Goal: Contribute content: Add original content to the website for others to see

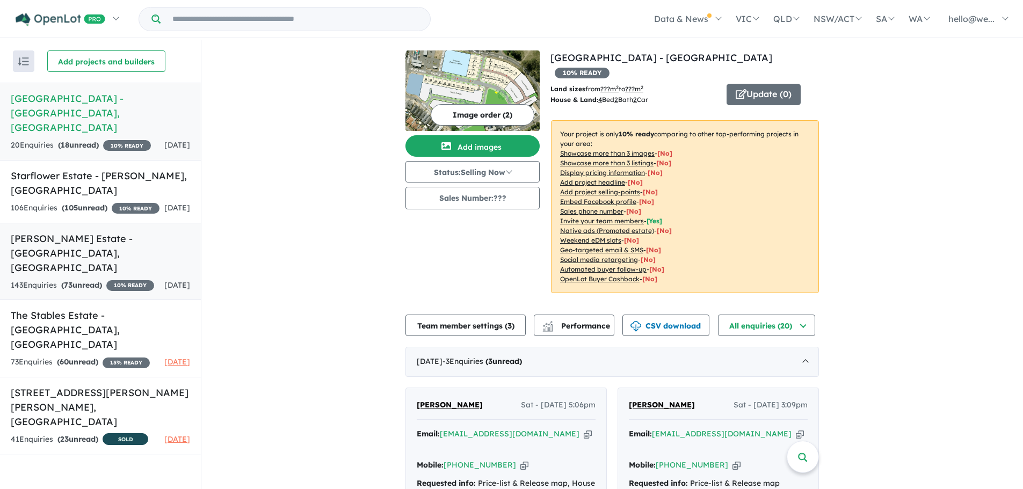
click at [113, 279] on div "143 Enquir ies ( 73 unread) 10 % READY" at bounding box center [82, 285] width 143 height 13
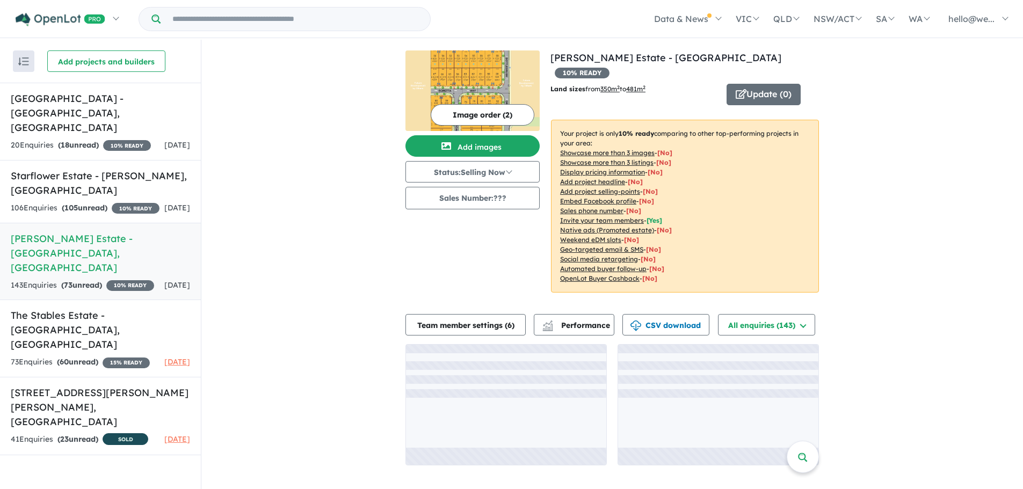
click at [477, 84] on img at bounding box center [473, 90] width 134 height 81
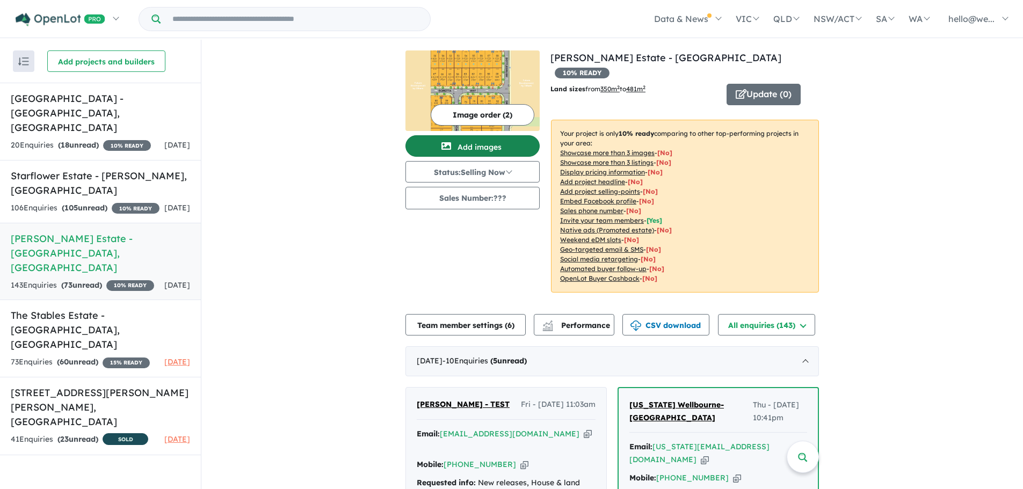
click at [468, 154] on button "Add images" at bounding box center [473, 145] width 134 height 21
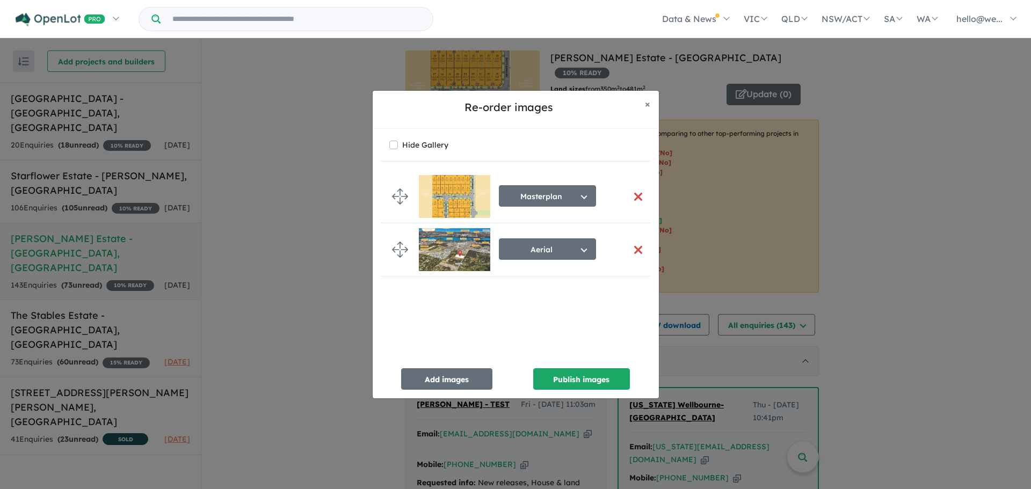
click at [633, 200] on button "button" at bounding box center [638, 196] width 23 height 23
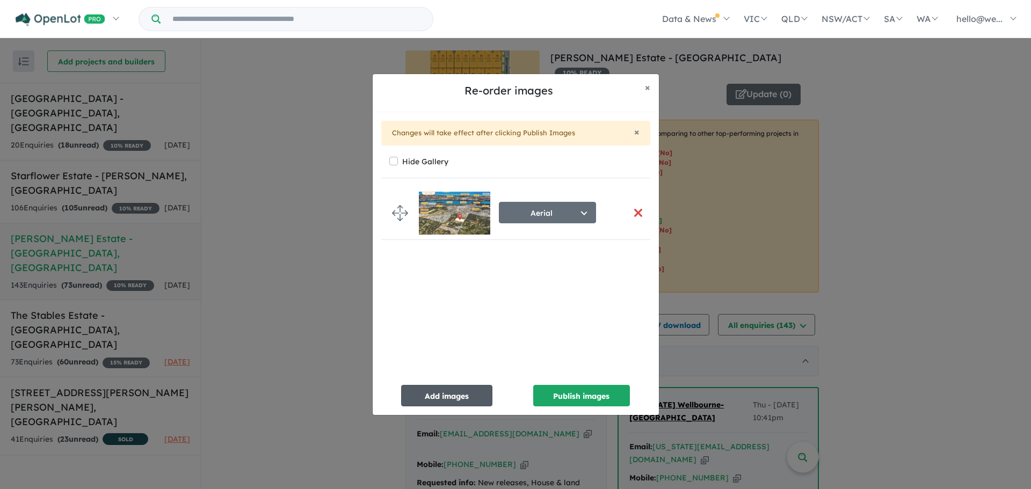
click at [456, 397] on button "Add images" at bounding box center [446, 395] width 91 height 21
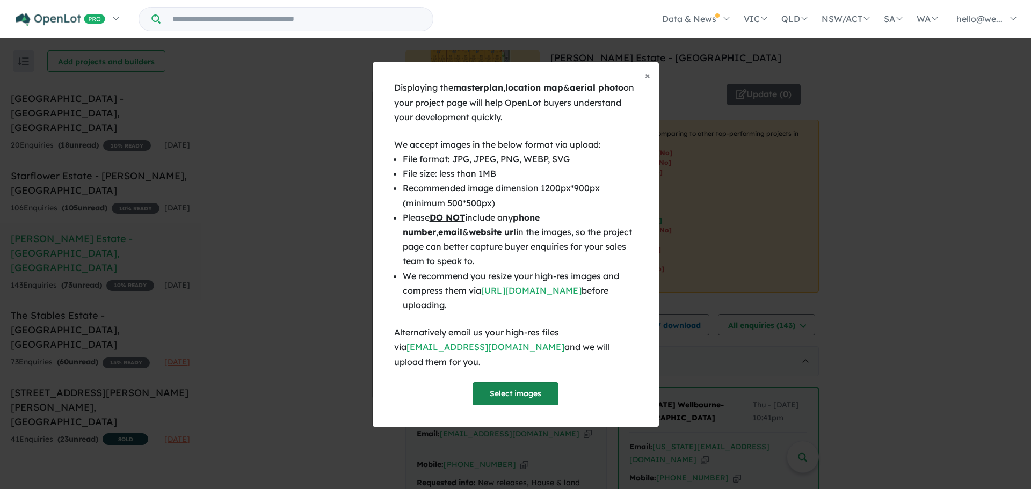
click at [533, 382] on button "Select images" at bounding box center [516, 393] width 86 height 23
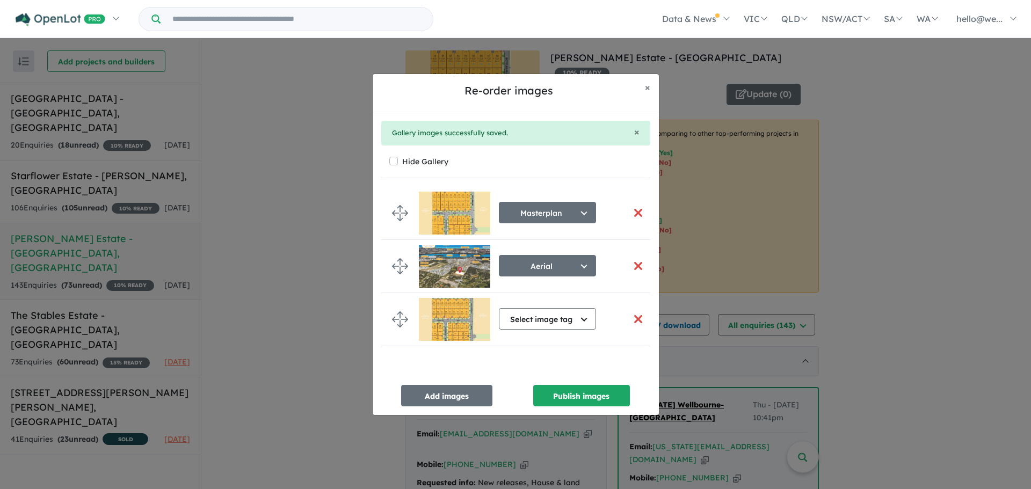
click at [628, 212] on button "button" at bounding box center [638, 212] width 23 height 23
click at [565, 318] on button "Select image tag" at bounding box center [547, 318] width 97 height 21
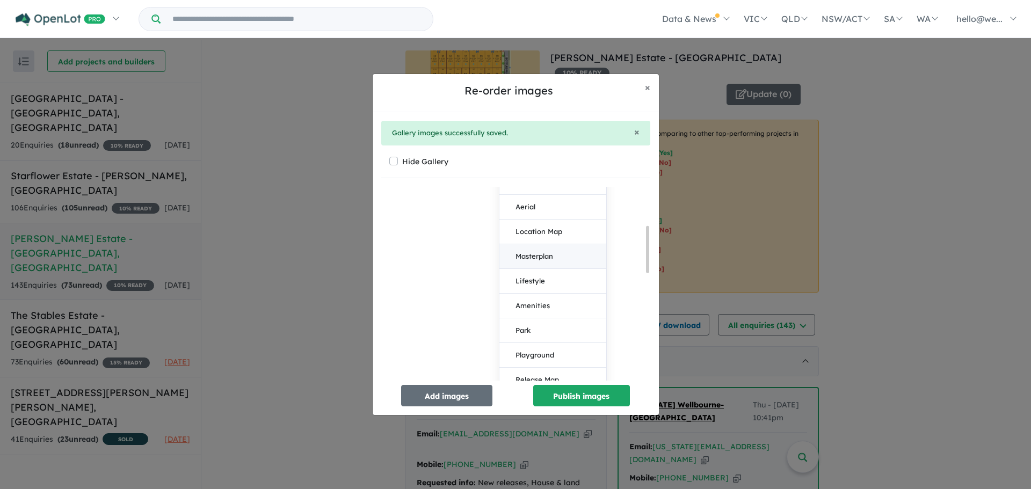
click at [532, 262] on button "Masterplan" at bounding box center [553, 256] width 107 height 25
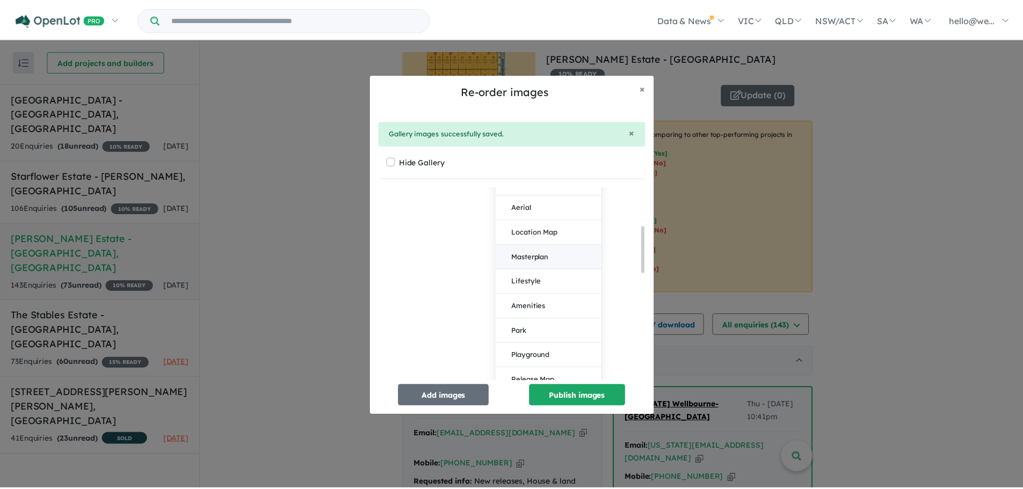
scroll to position [0, 0]
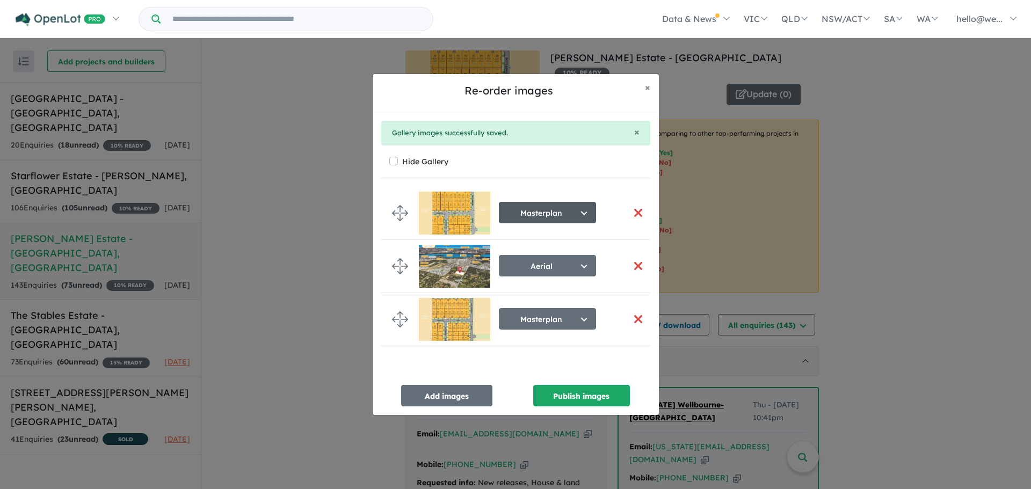
click at [583, 213] on button "Masterplan" at bounding box center [547, 212] width 97 height 21
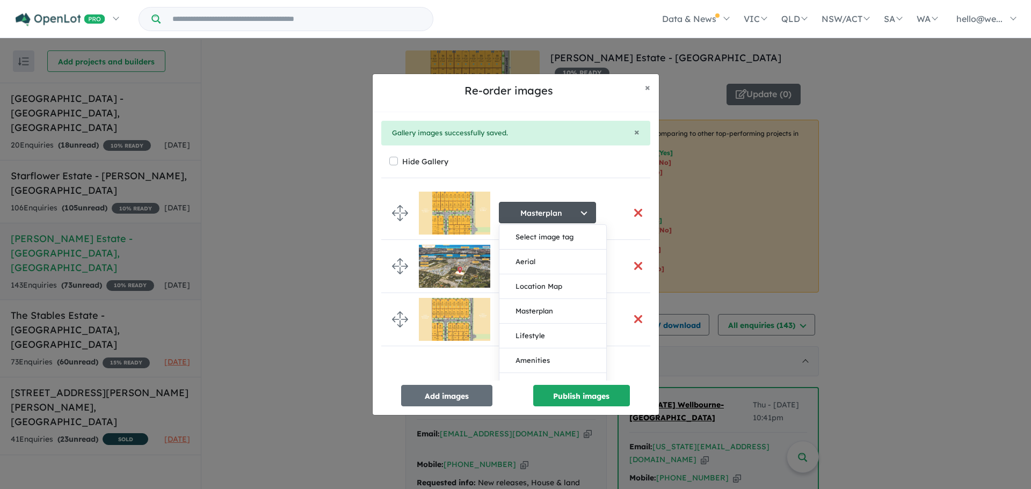
click at [583, 213] on button "Masterplan" at bounding box center [547, 212] width 97 height 21
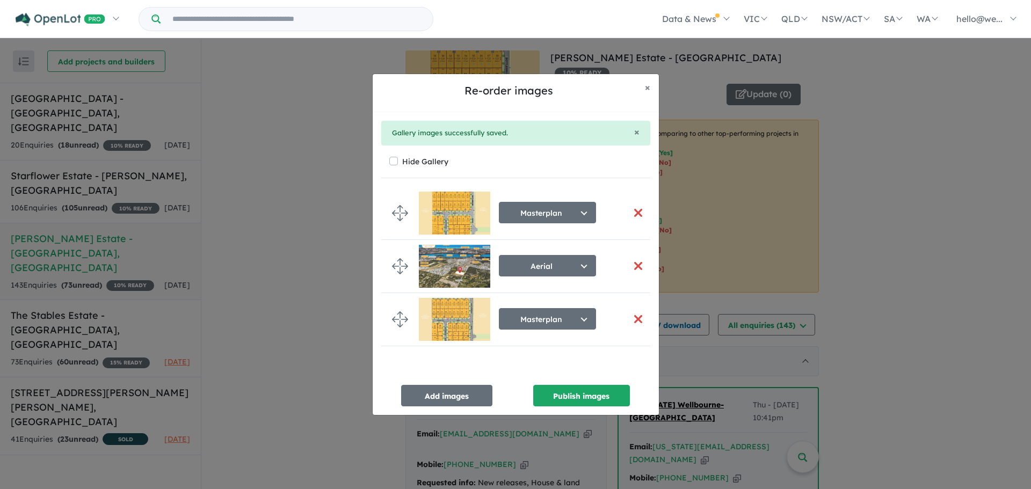
click at [634, 209] on button "button" at bounding box center [638, 212] width 23 height 23
click at [584, 395] on button "Publish images" at bounding box center [581, 395] width 97 height 21
click at [454, 320] on img at bounding box center [454, 319] width 71 height 43
click at [635, 215] on button "button" at bounding box center [638, 212] width 23 height 23
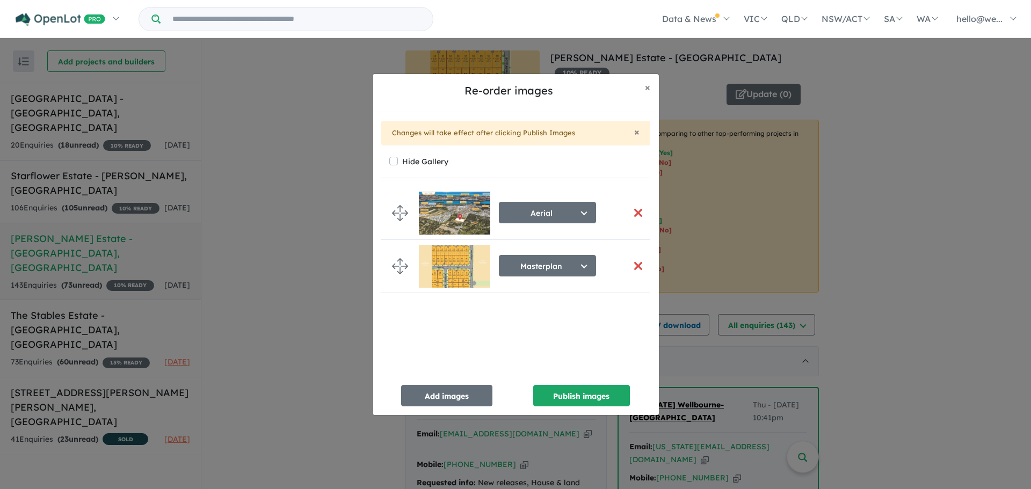
click at [453, 262] on img at bounding box center [454, 266] width 71 height 43
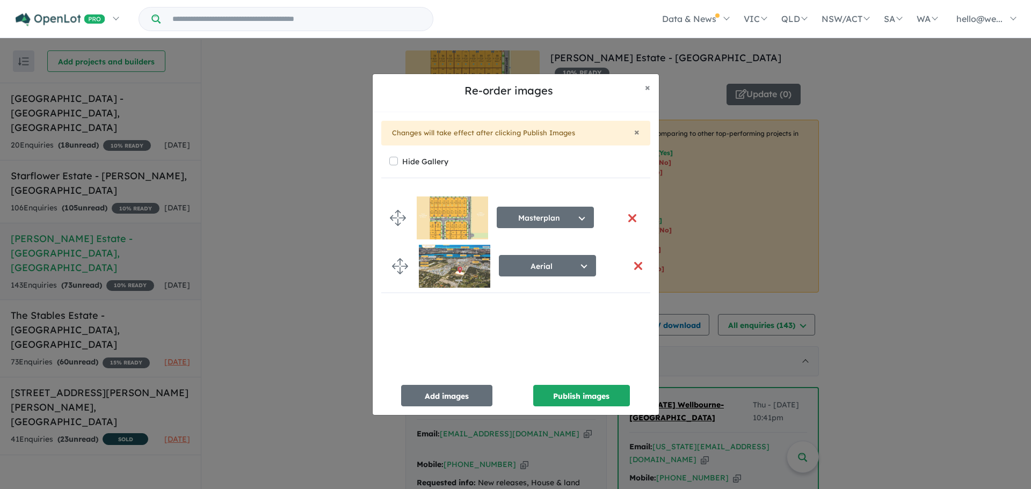
drag, startPoint x: 405, startPoint y: 271, endPoint x: 403, endPoint y: 223, distance: 48.4
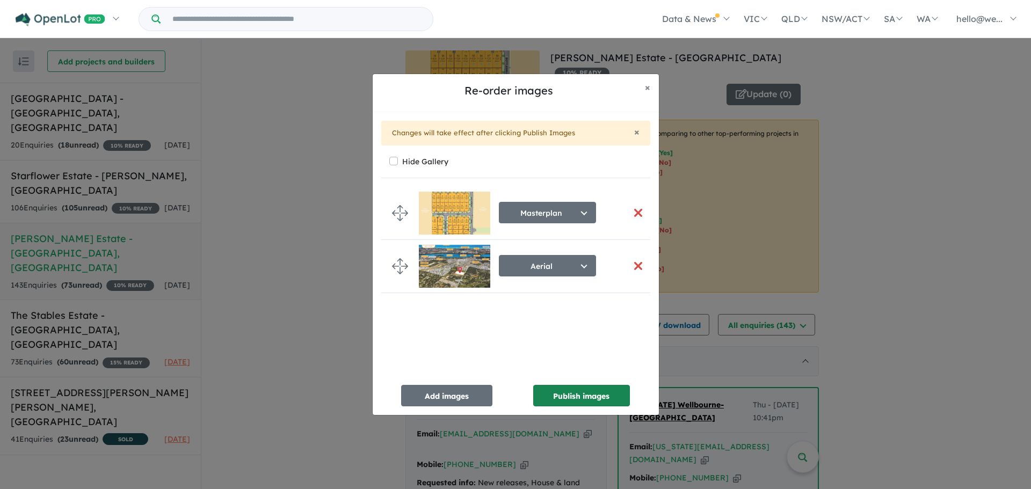
click at [576, 391] on button "Publish images" at bounding box center [581, 395] width 97 height 21
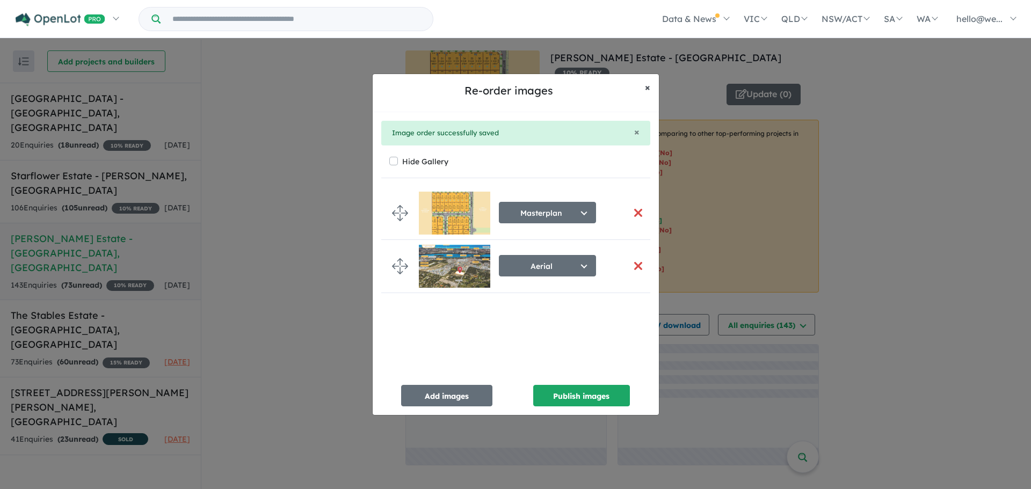
click at [645, 90] on span "×" at bounding box center [647, 87] width 5 height 12
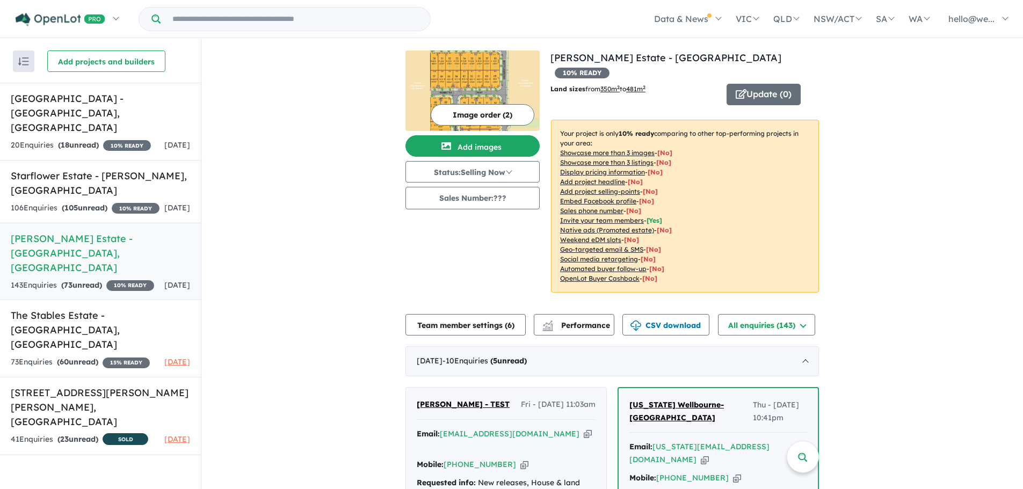
click at [438, 79] on img at bounding box center [473, 90] width 134 height 81
